Goal: Browse casually

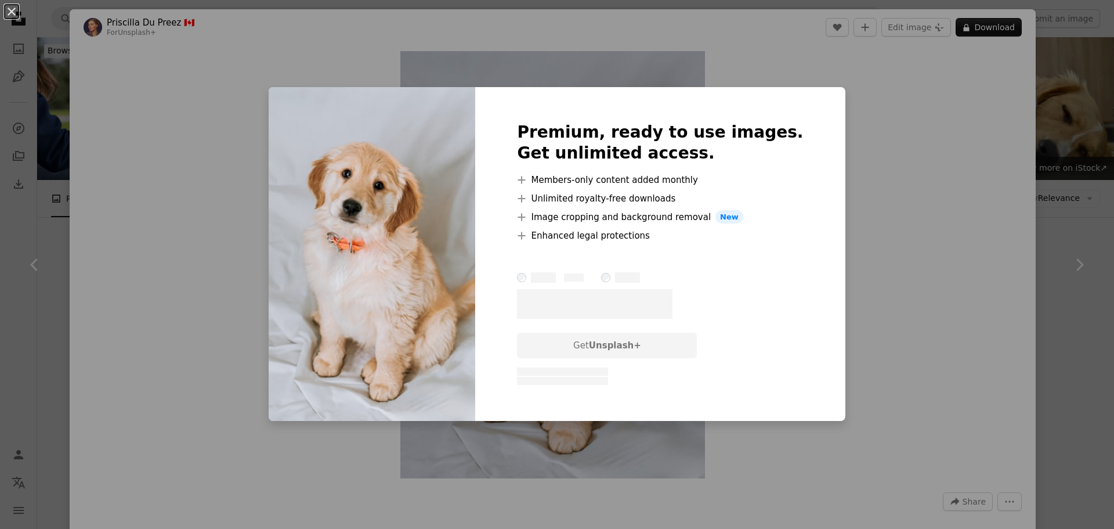
scroll to position [696, 0]
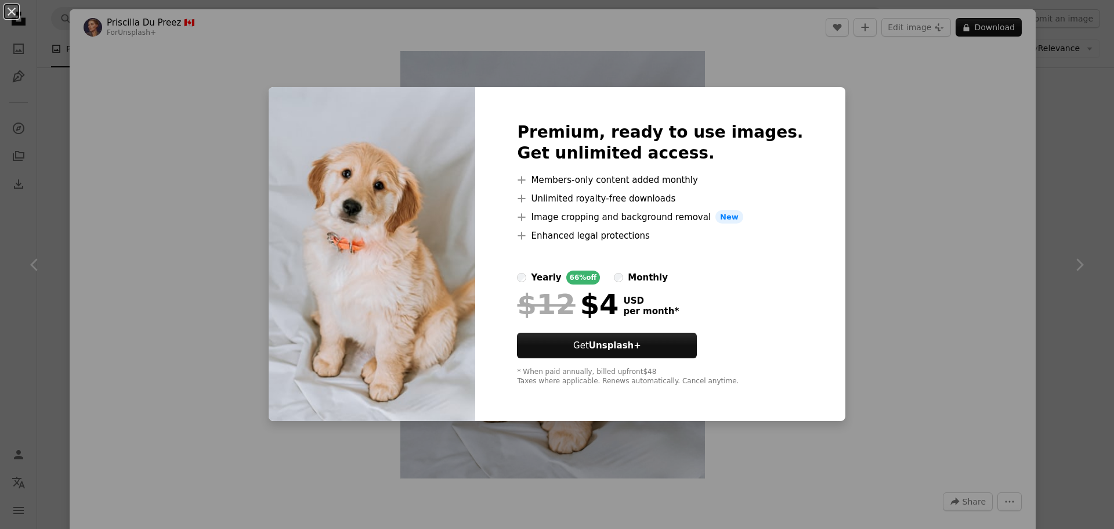
click at [899, 199] on div "An X shape Premium, ready to use images. Get unlimited access. A plus sign Memb…" at bounding box center [557, 264] width 1114 height 529
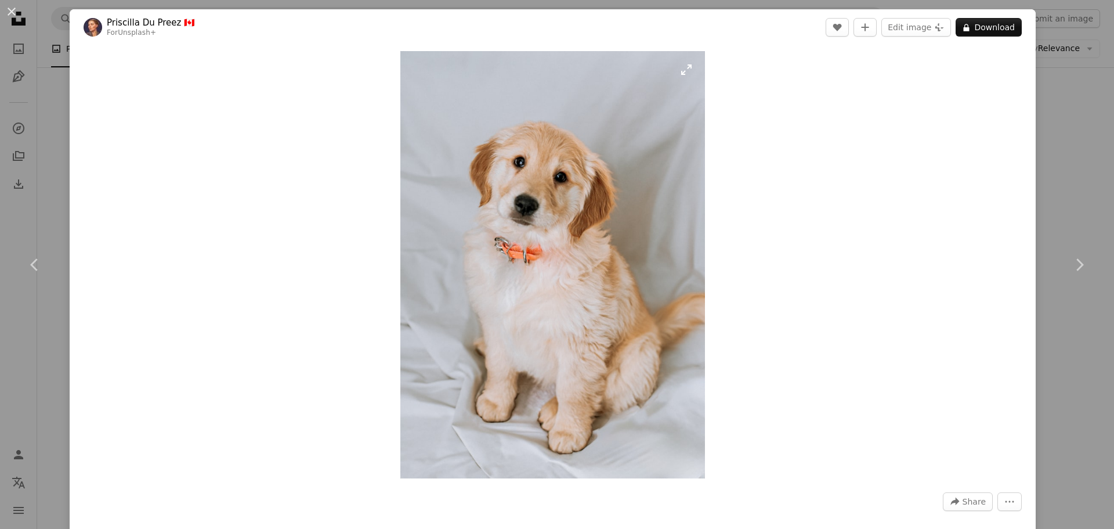
click at [557, 225] on img "Zoom in on this image" at bounding box center [552, 264] width 305 height 427
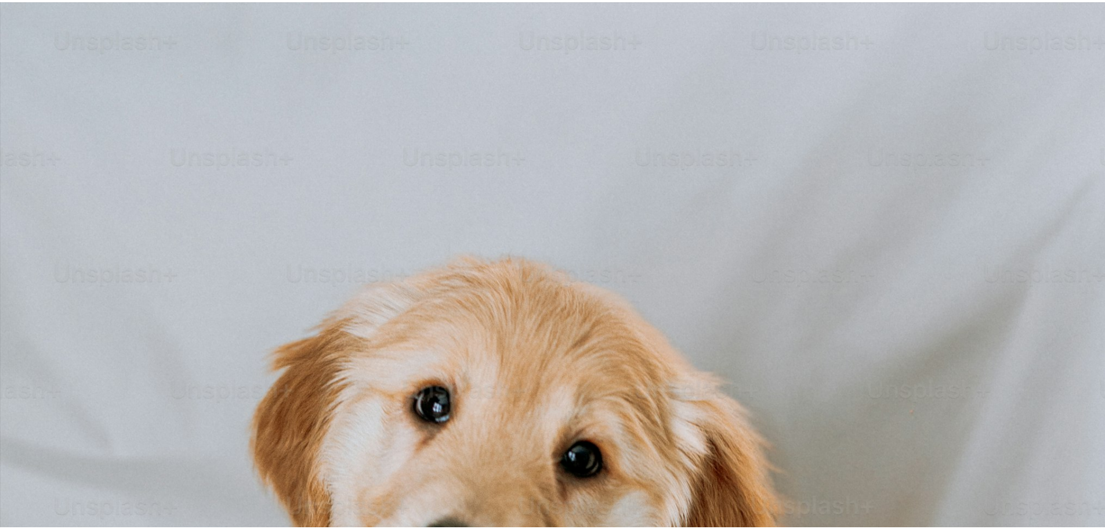
scroll to position [505, 0]
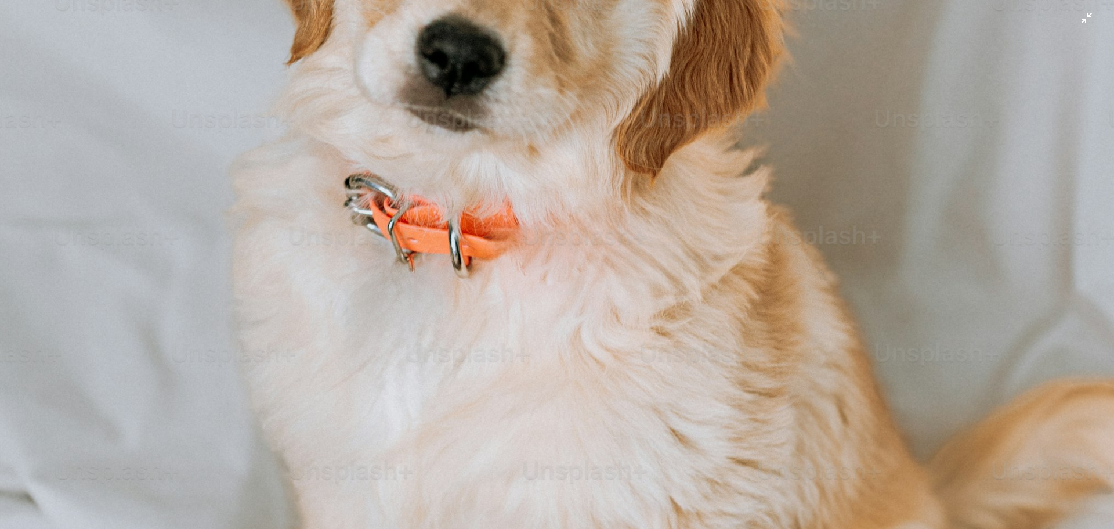
click at [557, 225] on img "Zoom out on this image" at bounding box center [556, 275] width 1115 height 1563
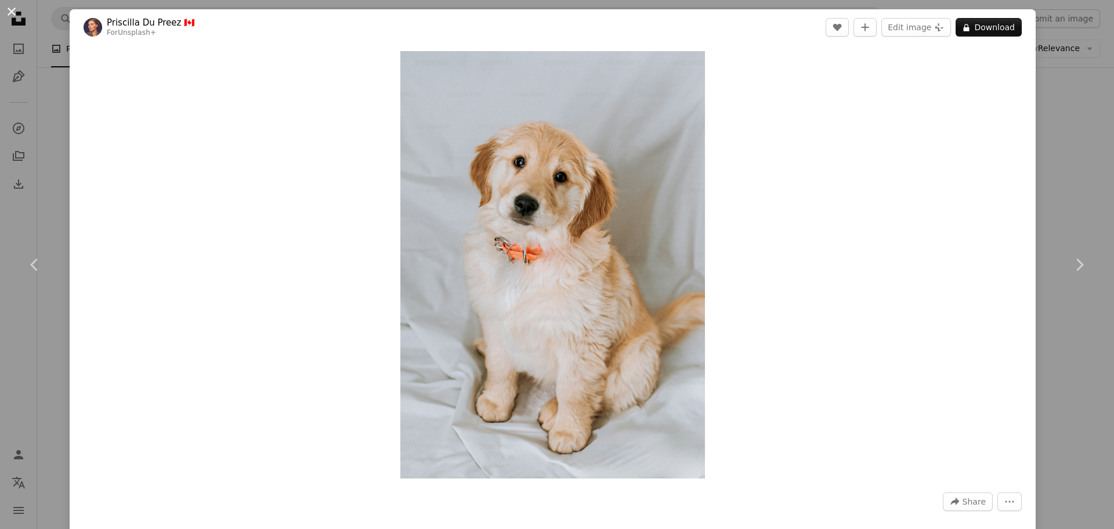
click at [15, 18] on button "An X shape" at bounding box center [12, 12] width 14 height 14
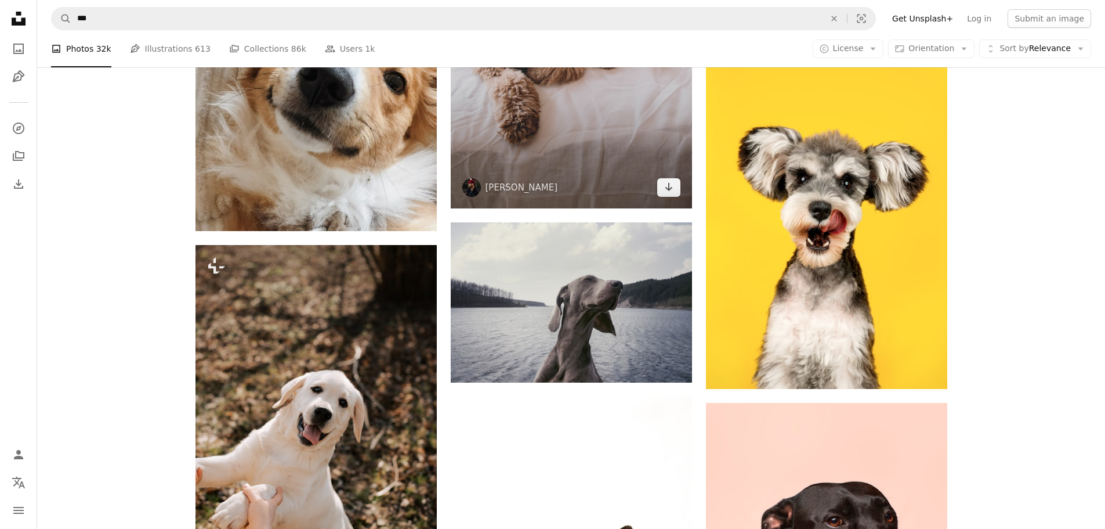
scroll to position [8298, 0]
